Goal: Task Accomplishment & Management: Manage account settings

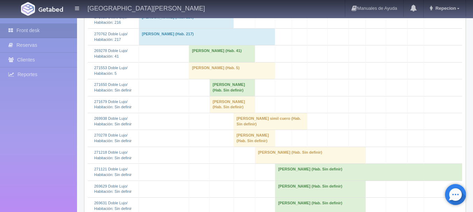
scroll to position [420, 0]
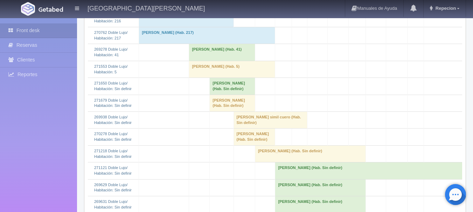
click at [214, 95] on td "[PERSON_NAME] (Hab. Sin definir)" at bounding box center [233, 86] width 46 height 17
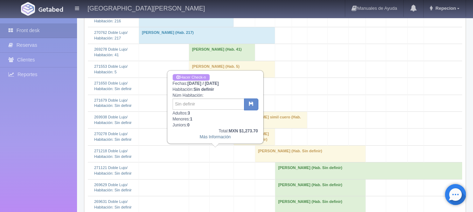
click at [198, 77] on link "Hacer Check-n" at bounding box center [191, 77] width 37 height 7
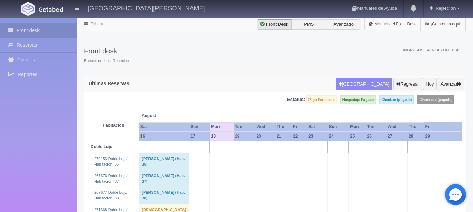
scroll to position [420, 0]
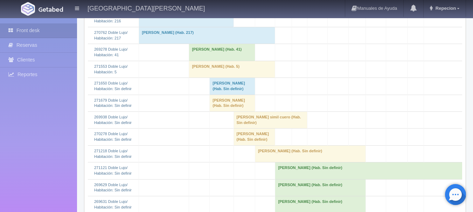
click at [215, 95] on td "[PERSON_NAME] (Hab. Sin definir)" at bounding box center [233, 86] width 46 height 17
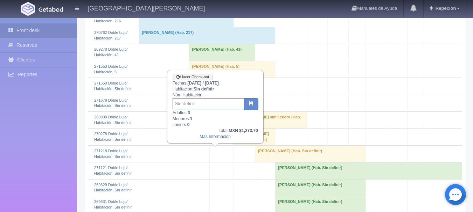
click at [215, 105] on input "text" at bounding box center [209, 103] width 72 height 11
type input "3"
click at [252, 106] on icon "button" at bounding box center [251, 103] width 5 height 5
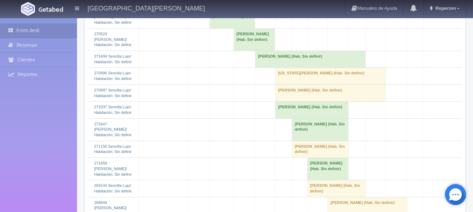
scroll to position [1155, 0]
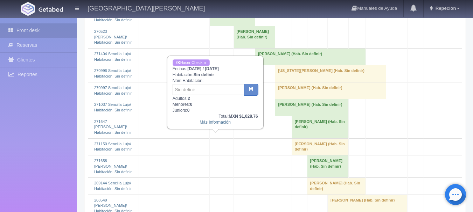
click at [192, 63] on link "Hacer Check-n" at bounding box center [191, 63] width 37 height 7
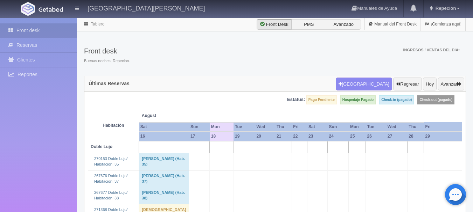
scroll to position [1155, 0]
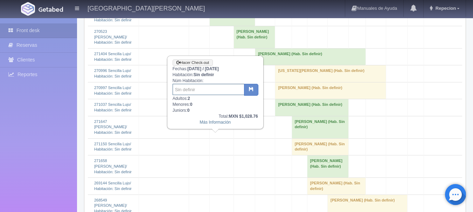
click at [192, 89] on input "text" at bounding box center [209, 89] width 72 height 11
type input "6"
click at [248, 83] on div "Hacer Check-out Fechas: 2025-08-18 / 2025-08-19 Habitación: Sin definir Núm Hab…" at bounding box center [215, 92] width 95 height 72
click at [248, 86] on button "button" at bounding box center [251, 90] width 14 height 12
